Goal: Task Accomplishment & Management: Complete application form

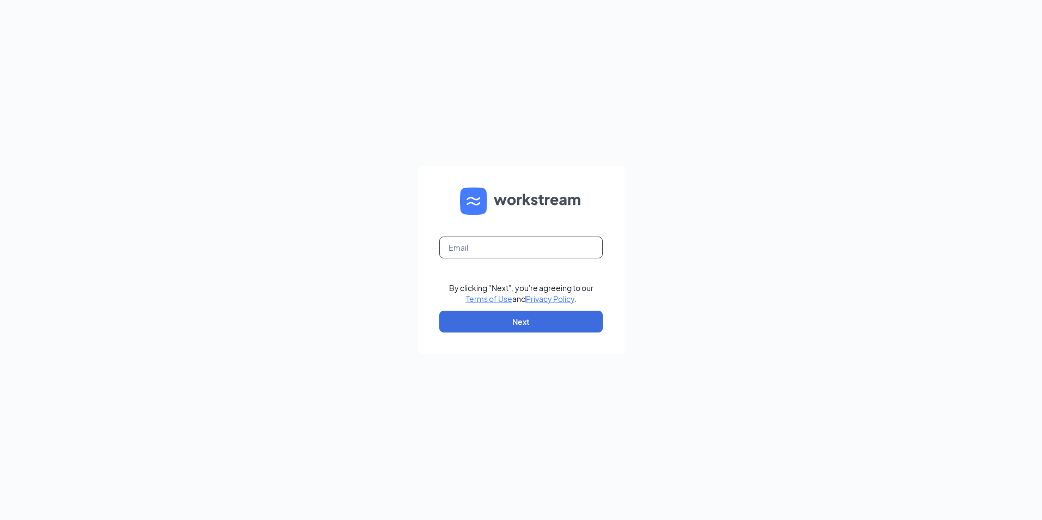
click at [553, 249] on input "text" at bounding box center [520, 247] width 163 height 22
drag, startPoint x: 0, startPoint y: 0, endPoint x: 553, endPoint y: 249, distance: 606.9
click at [553, 249] on input "text" at bounding box center [520, 247] width 163 height 22
type input "Culvers513@gmail.com"
click at [452, 323] on button "Next" at bounding box center [520, 322] width 163 height 22
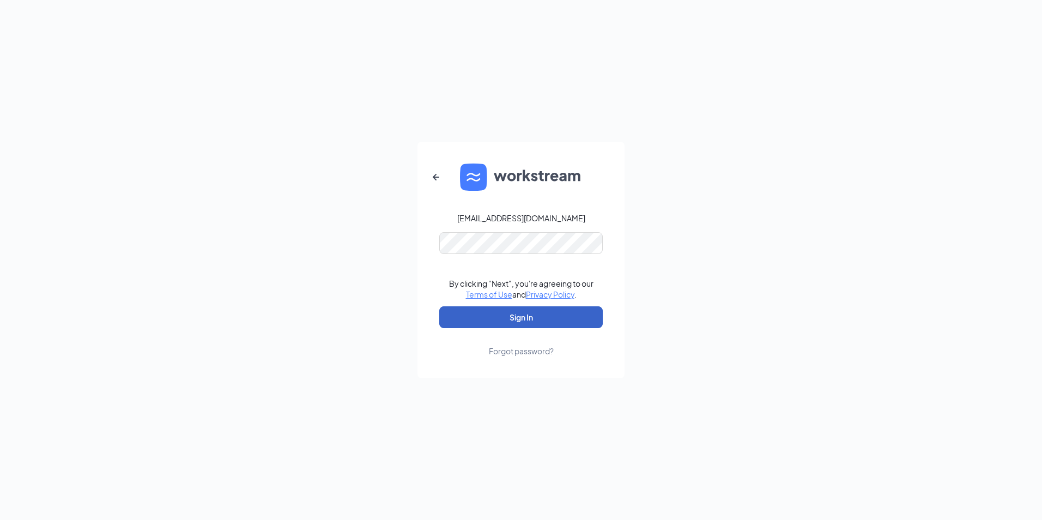
click at [448, 317] on button "Sign In" at bounding box center [520, 317] width 163 height 22
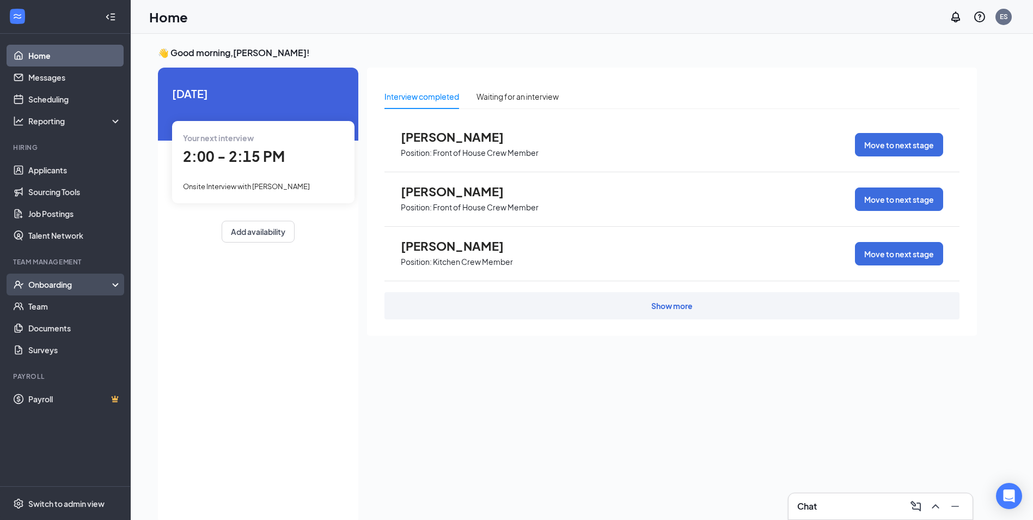
click at [68, 288] on div "Onboarding" at bounding box center [70, 284] width 84 height 11
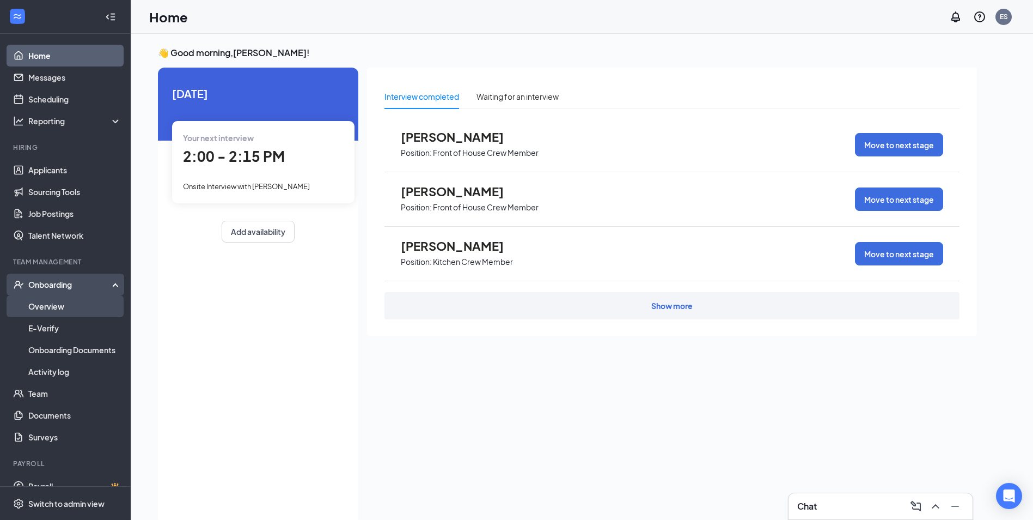
click at [39, 309] on link "Overview" at bounding box center [74, 306] width 93 height 22
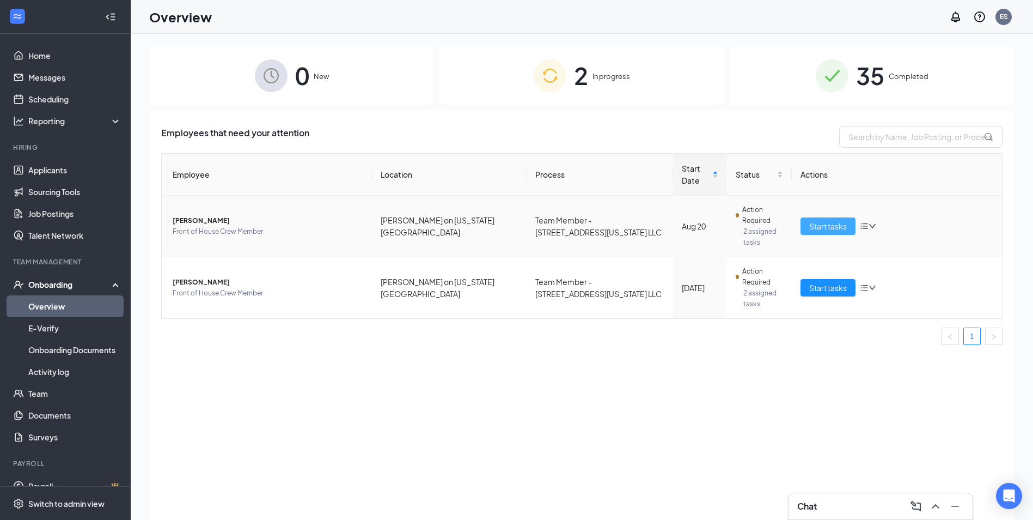
click at [817, 226] on span "Start tasks" at bounding box center [828, 226] width 38 height 12
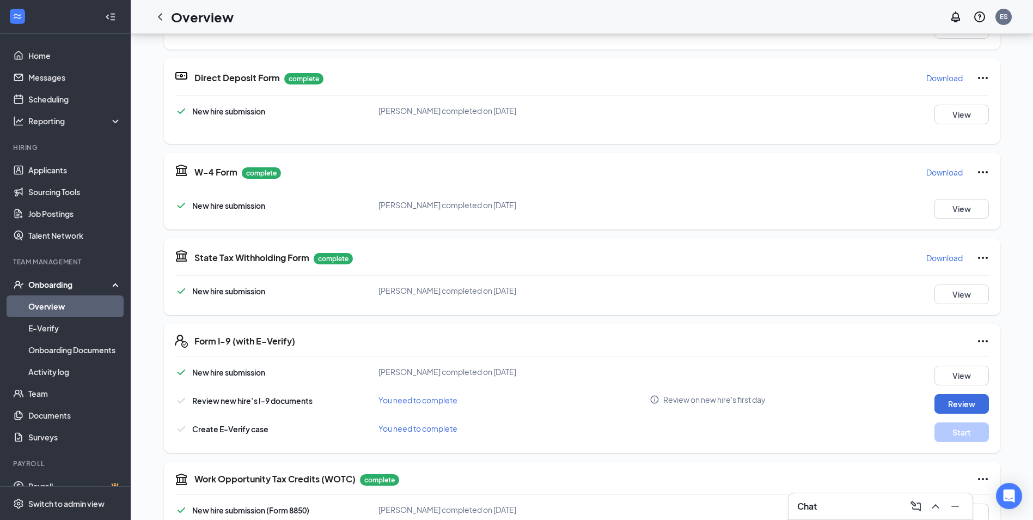
scroll to position [327, 0]
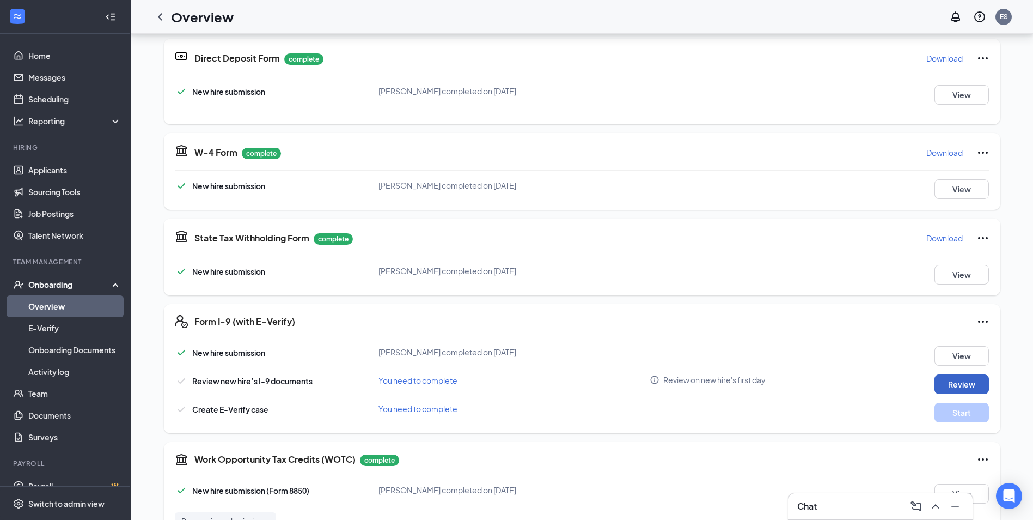
click at [948, 381] on button "Review" at bounding box center [962, 384] width 54 height 20
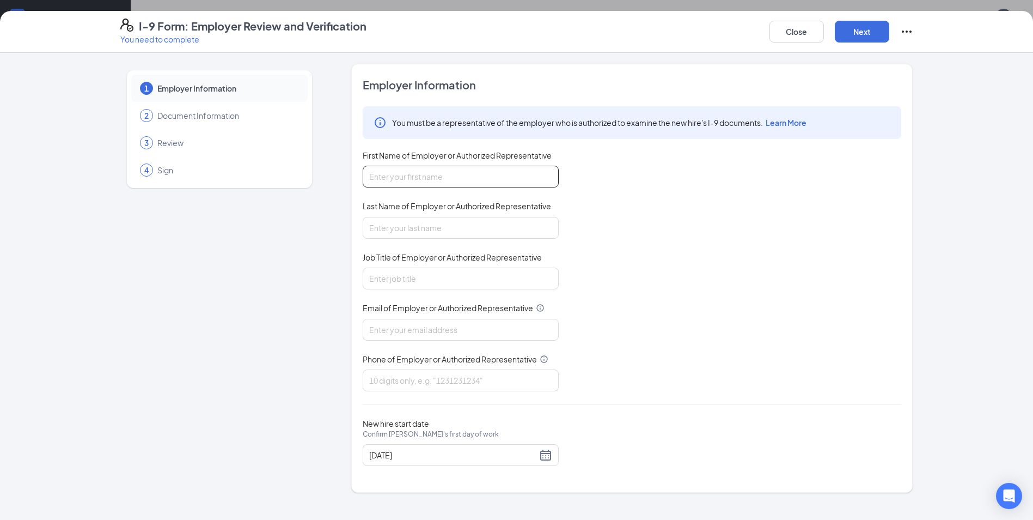
click at [414, 182] on input "First Name of Employer or Authorized Representative" at bounding box center [461, 177] width 196 height 22
type input "[PERSON_NAME]"
type input "Gahiji"
type input "[EMAIL_ADDRESS][DOMAIN_NAME]"
type input "9208159641"
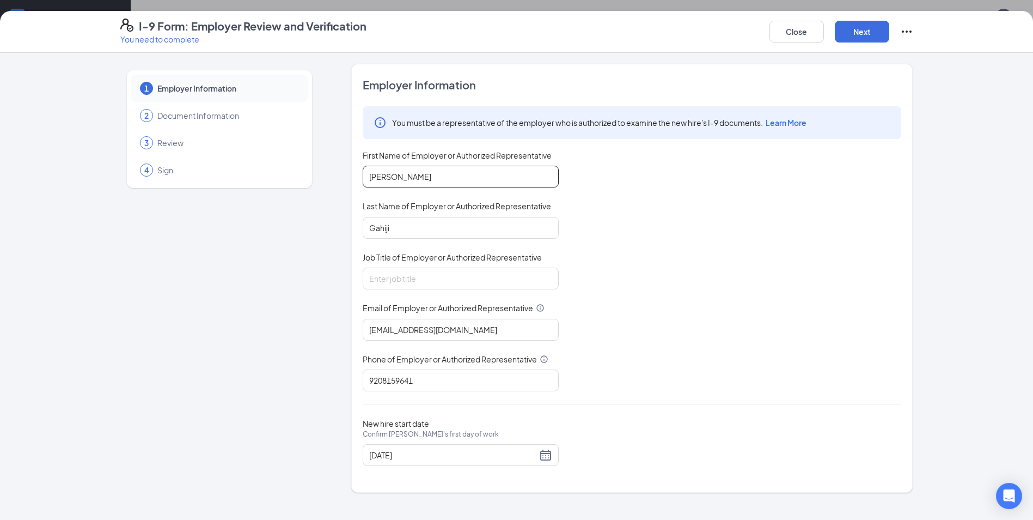
type input "Tessa"
click at [394, 274] on input "Job Title of Employer or Authorized Representative" at bounding box center [461, 278] width 196 height 22
type input "Manager"
click at [852, 37] on button "Next" at bounding box center [862, 32] width 54 height 22
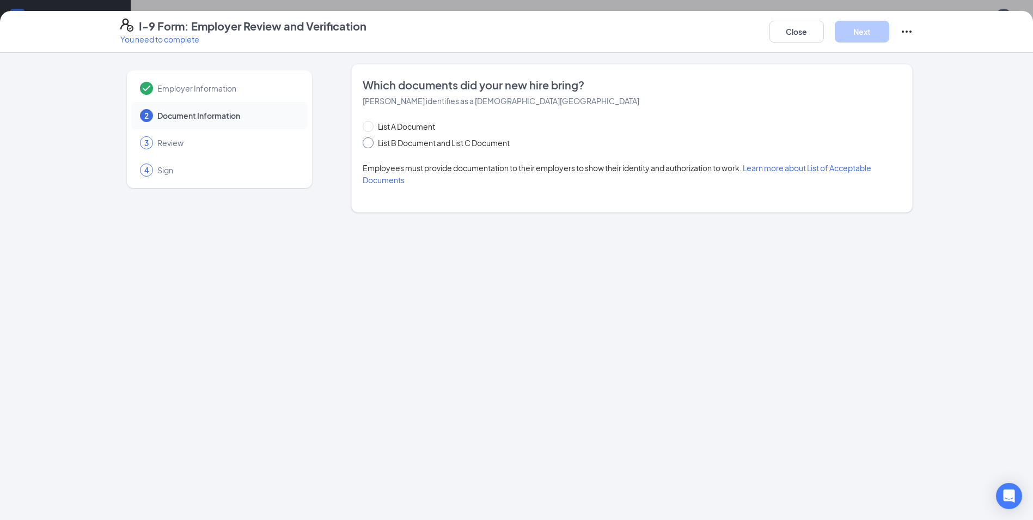
click at [369, 144] on input "List B Document and List C Document" at bounding box center [367, 141] width 8 height 8
radio input "true"
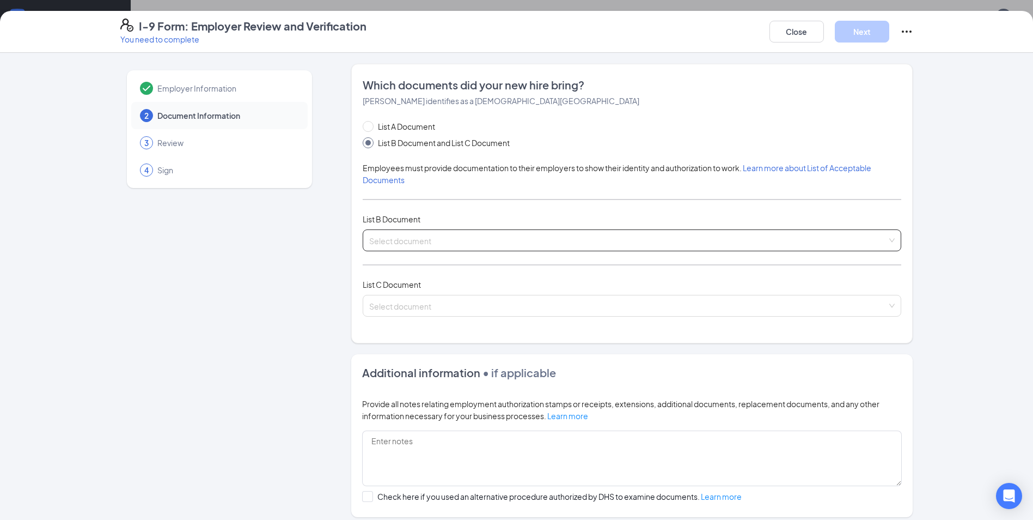
click at [415, 238] on input "search" at bounding box center [628, 238] width 518 height 16
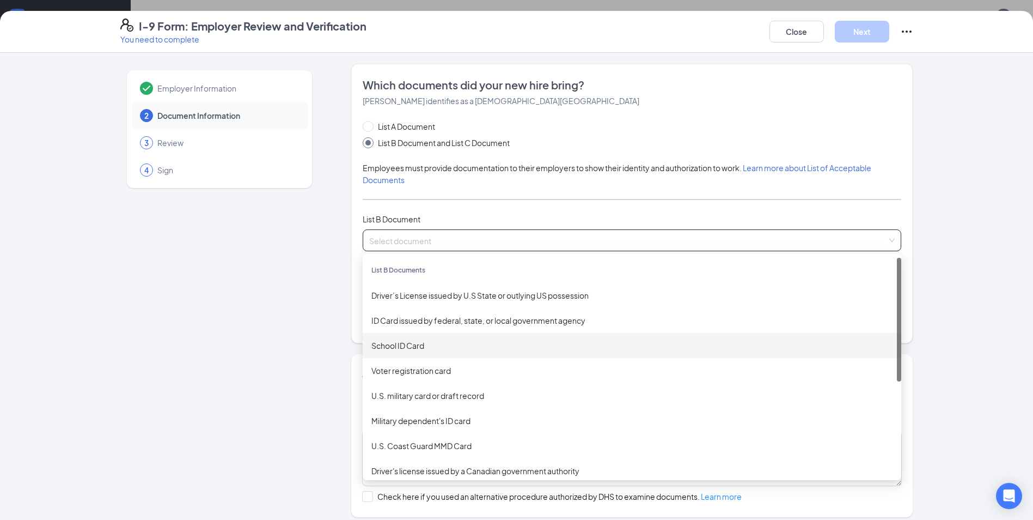
click at [398, 343] on div "School ID Card" at bounding box center [632, 345] width 521 height 12
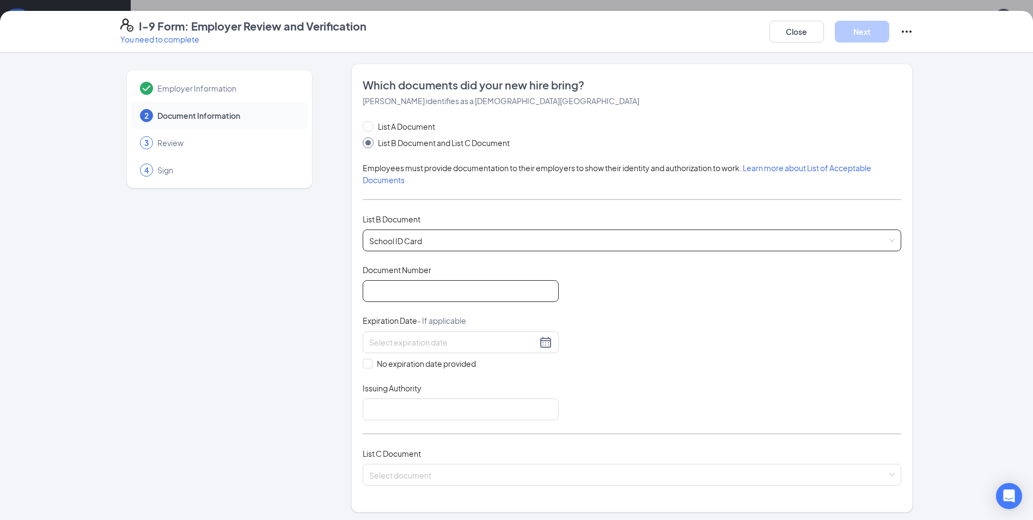
click at [405, 289] on input "Document Number" at bounding box center [461, 291] width 196 height 22
type input "168424"
click at [363, 362] on input "No expiration date provided" at bounding box center [367, 362] width 8 height 8
checkbox input "true"
click at [368, 411] on input "Issuing Authority" at bounding box center [461, 411] width 196 height 22
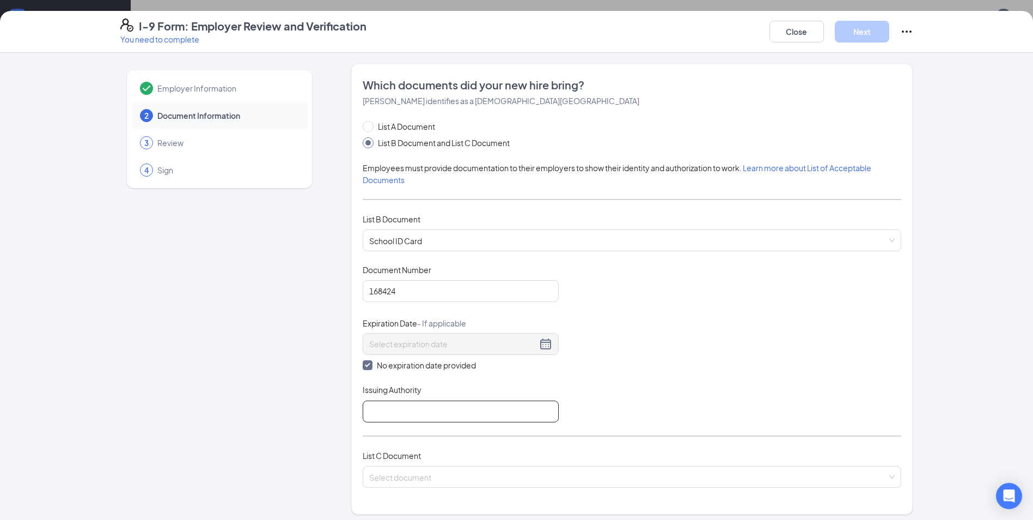
type input "Sheboygan [GEOGRAPHIC_DATA]"
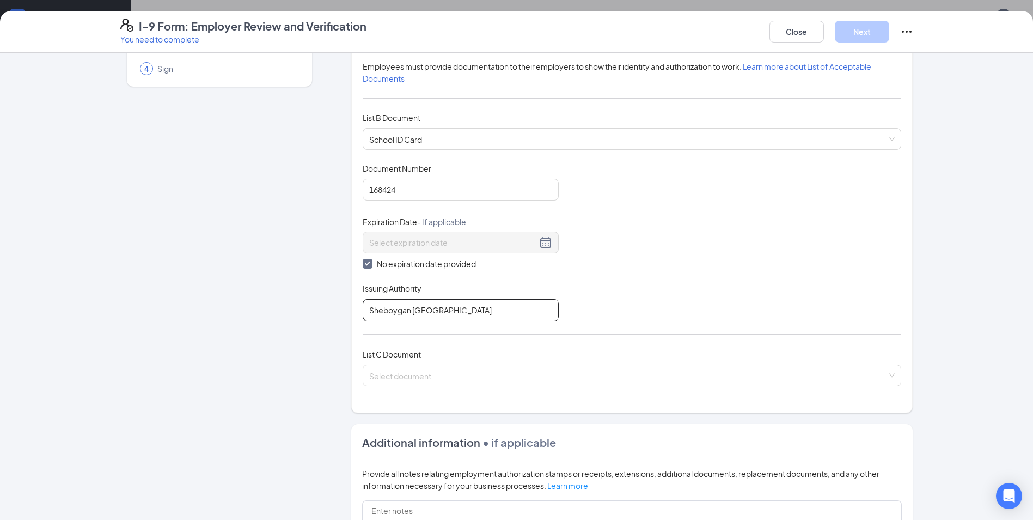
scroll to position [109, 0]
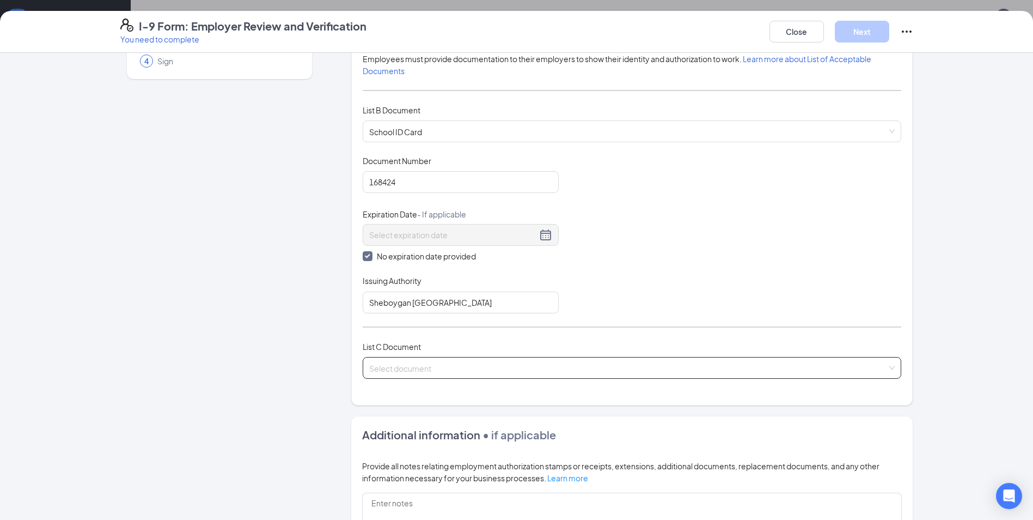
click at [404, 368] on input "search" at bounding box center [628, 365] width 518 height 16
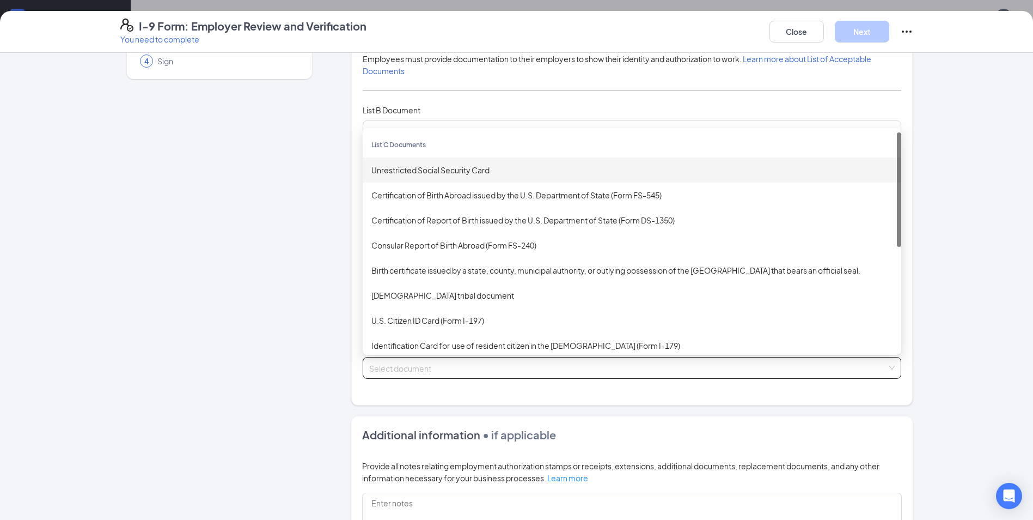
click at [433, 168] on div "Unrestricted Social Security Card" at bounding box center [632, 170] width 521 height 12
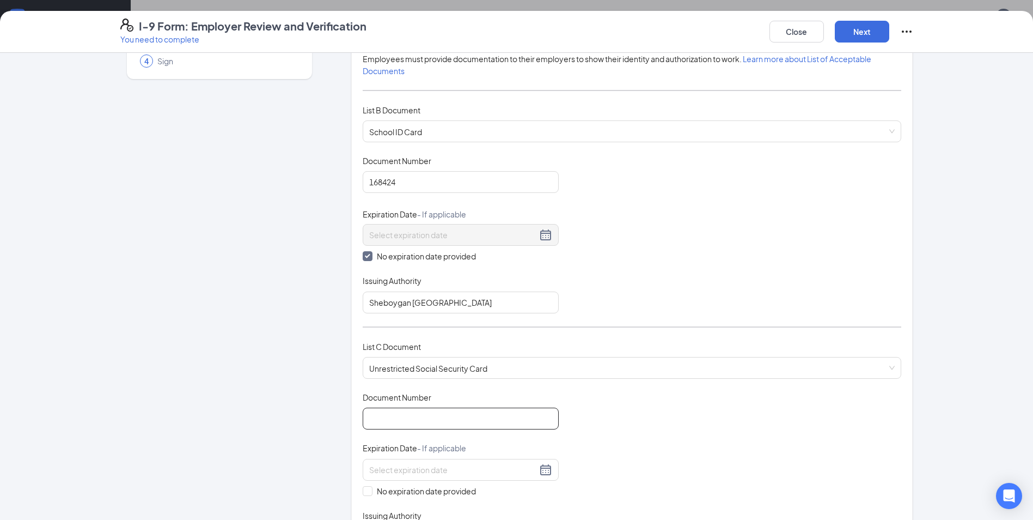
click at [380, 418] on input "Document Number" at bounding box center [461, 418] width 196 height 22
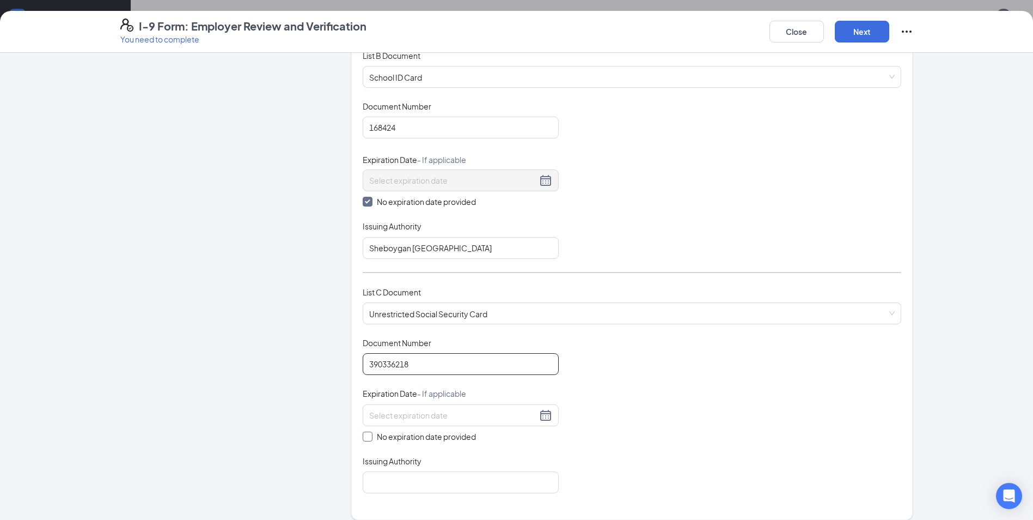
type input "390336218"
click at [367, 437] on span at bounding box center [368, 436] width 10 height 10
click at [367, 437] on input "No expiration date provided" at bounding box center [367, 435] width 8 height 8
checkbox input "true"
click at [369, 486] on input "Issuing Authority" at bounding box center [461, 484] width 196 height 22
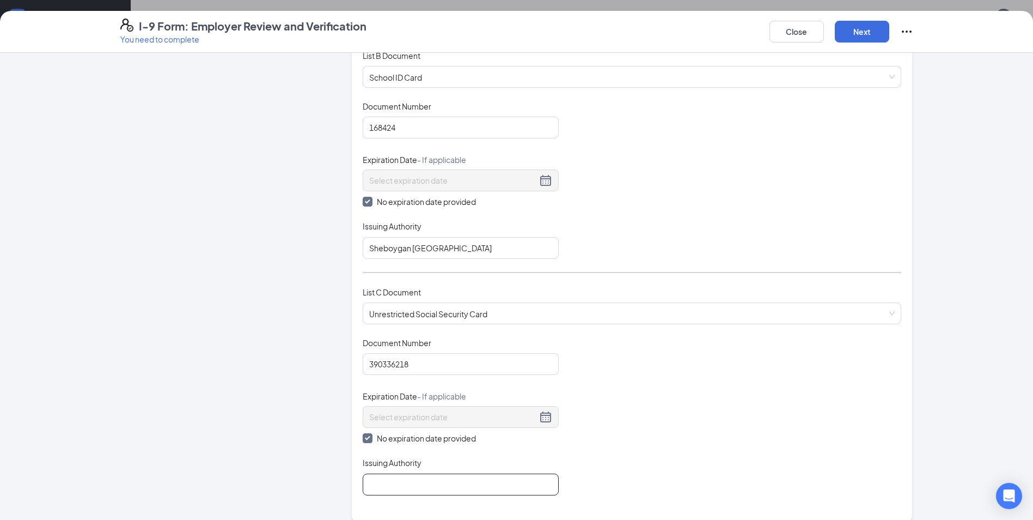
type input "Social Security Administration"
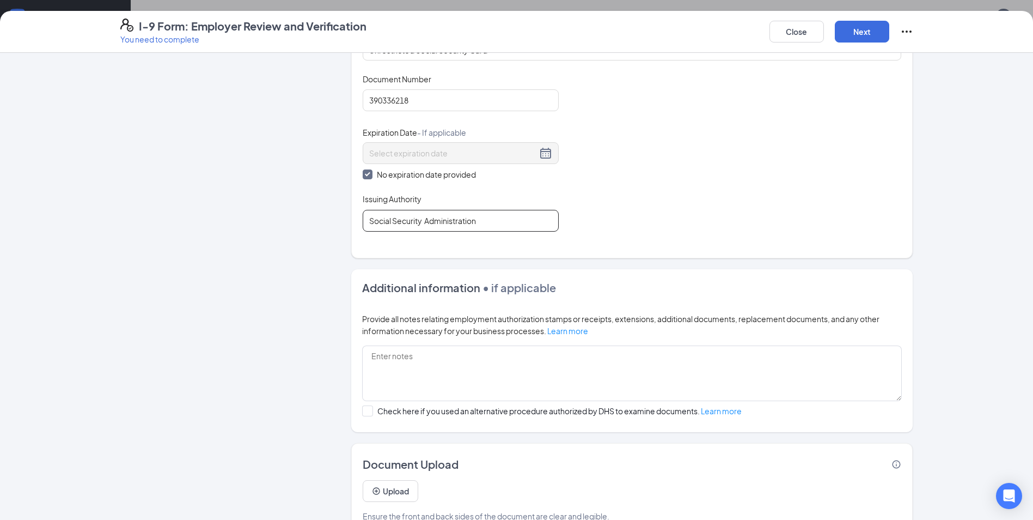
scroll to position [454, 0]
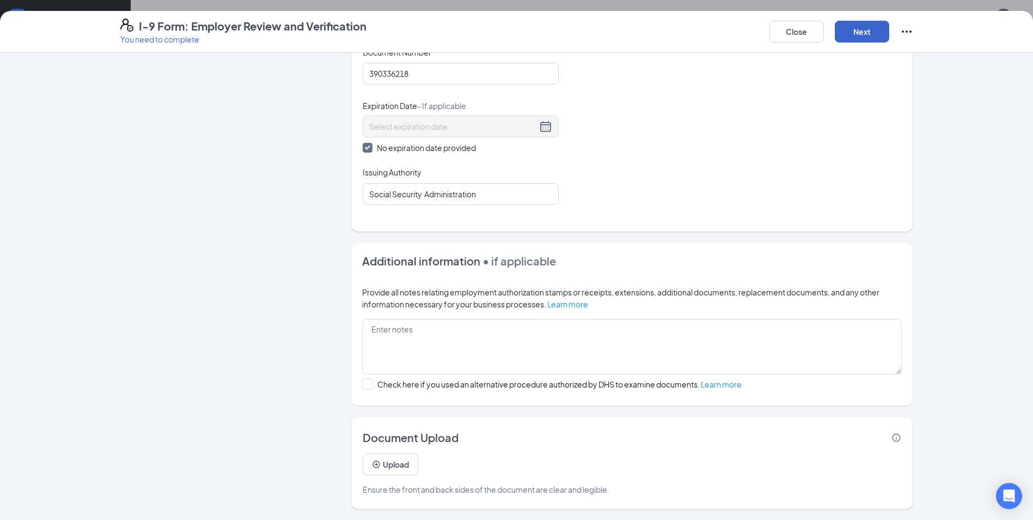
click at [855, 36] on button "Next" at bounding box center [862, 32] width 54 height 22
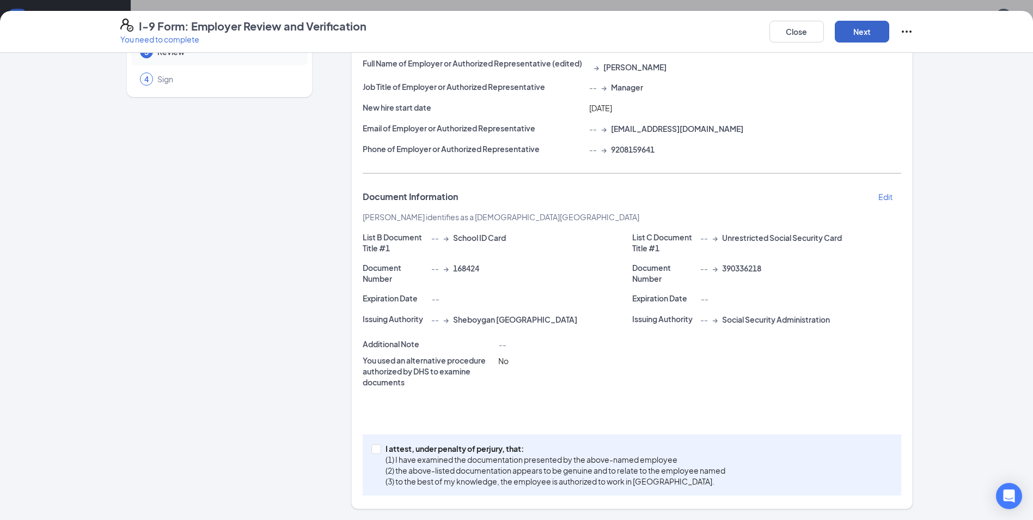
scroll to position [490, 0]
click at [372, 448] on input "I attest, under penalty of [PERSON_NAME], that: (1) I have examined the documen…" at bounding box center [376, 448] width 8 height 8
checkbox input "true"
click at [868, 32] on button "Next" at bounding box center [862, 32] width 54 height 22
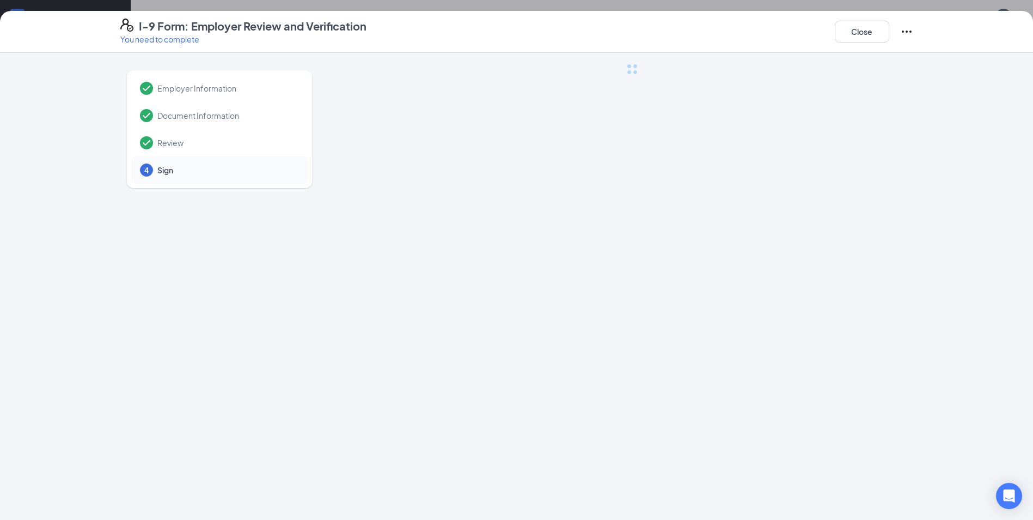
scroll to position [0, 0]
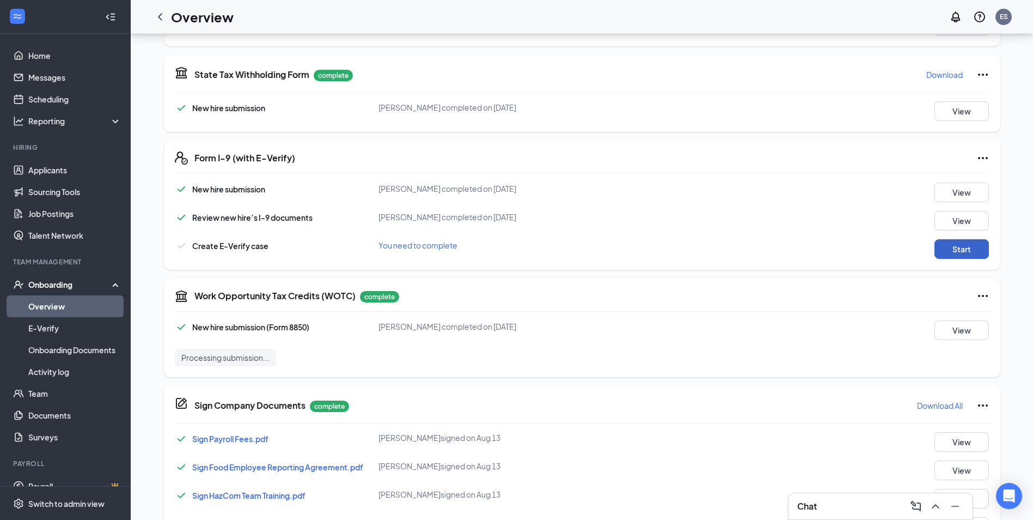
click at [975, 247] on button "Start" at bounding box center [962, 249] width 54 height 20
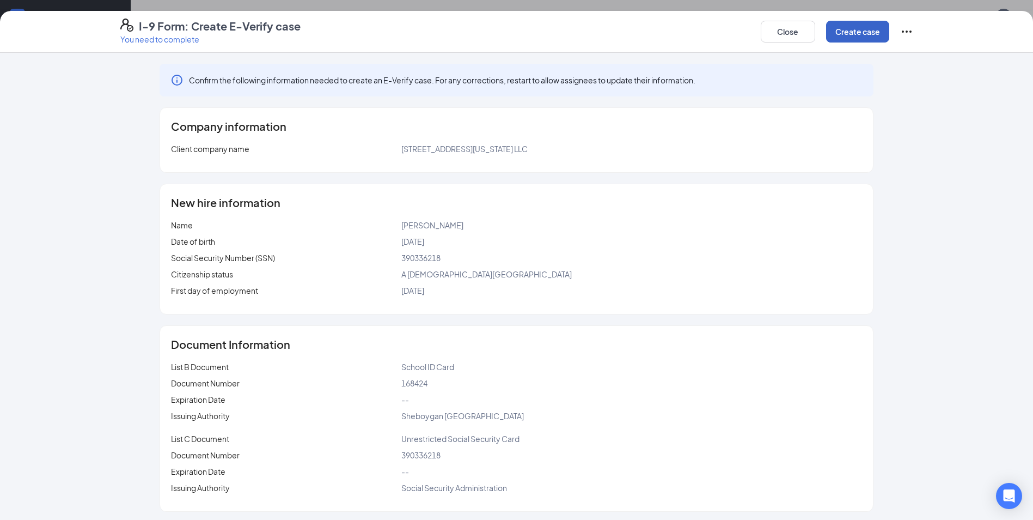
click at [869, 28] on button "Create case" at bounding box center [857, 32] width 63 height 22
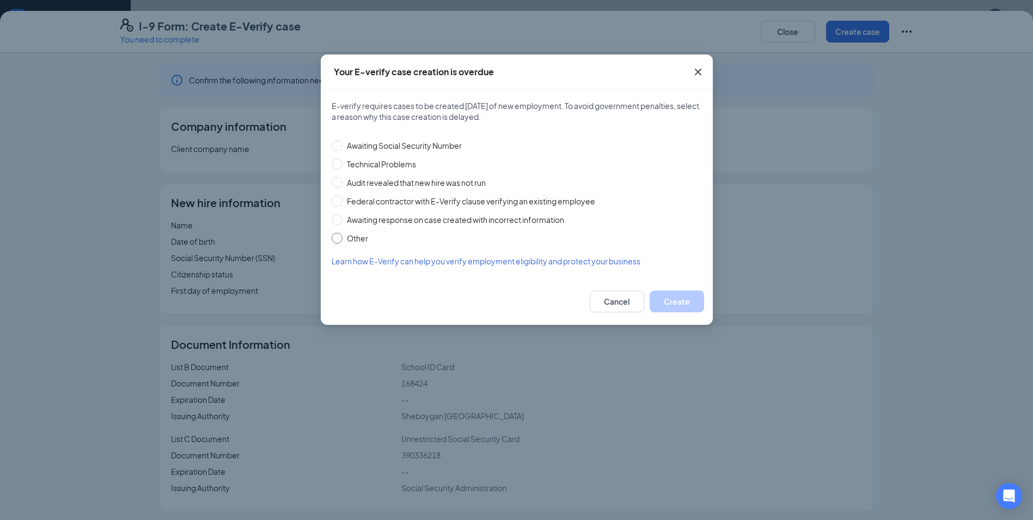
click at [339, 239] on input "Other" at bounding box center [337, 238] width 11 height 11
radio input "true"
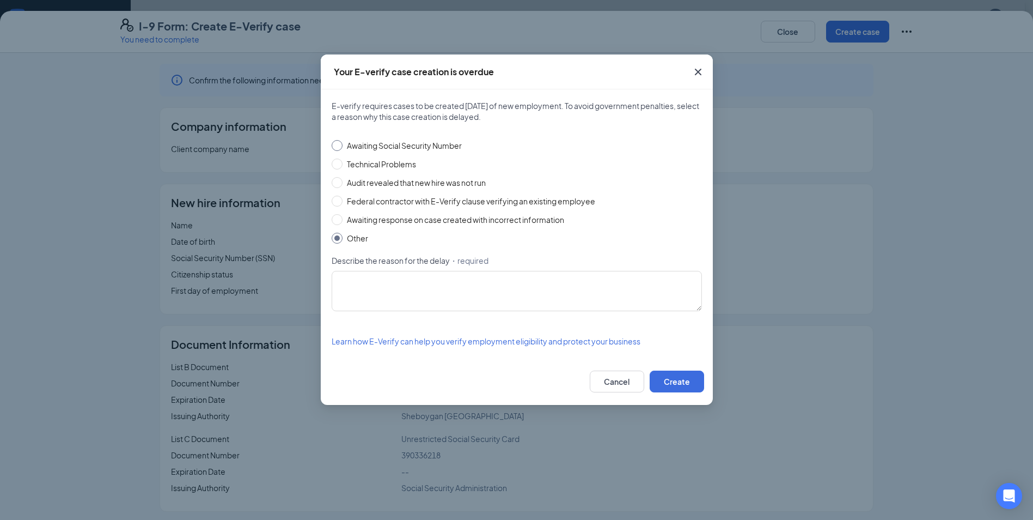
click at [337, 147] on input "Awaiting Social Security Number" at bounding box center [337, 145] width 11 height 11
radio input "true"
radio input "false"
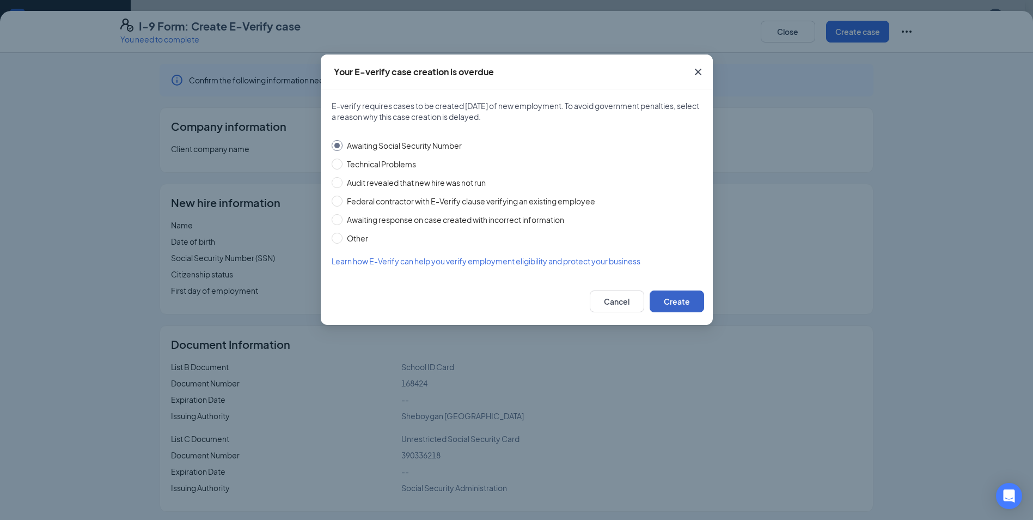
click at [669, 305] on button "Create" at bounding box center [677, 301] width 54 height 22
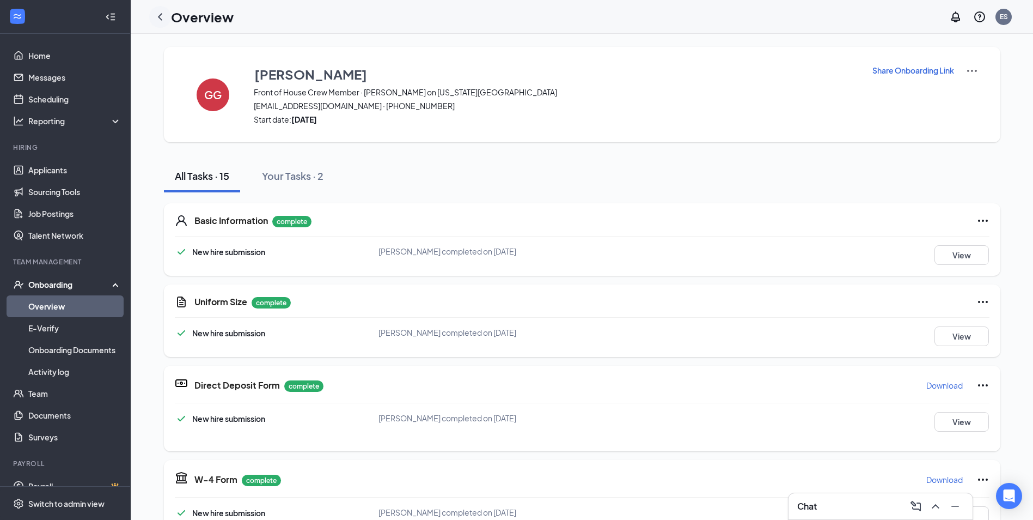
click at [162, 16] on icon "ChevronLeft" at bounding box center [160, 16] width 13 height 13
